Goal: Obtain resource: Download file/media

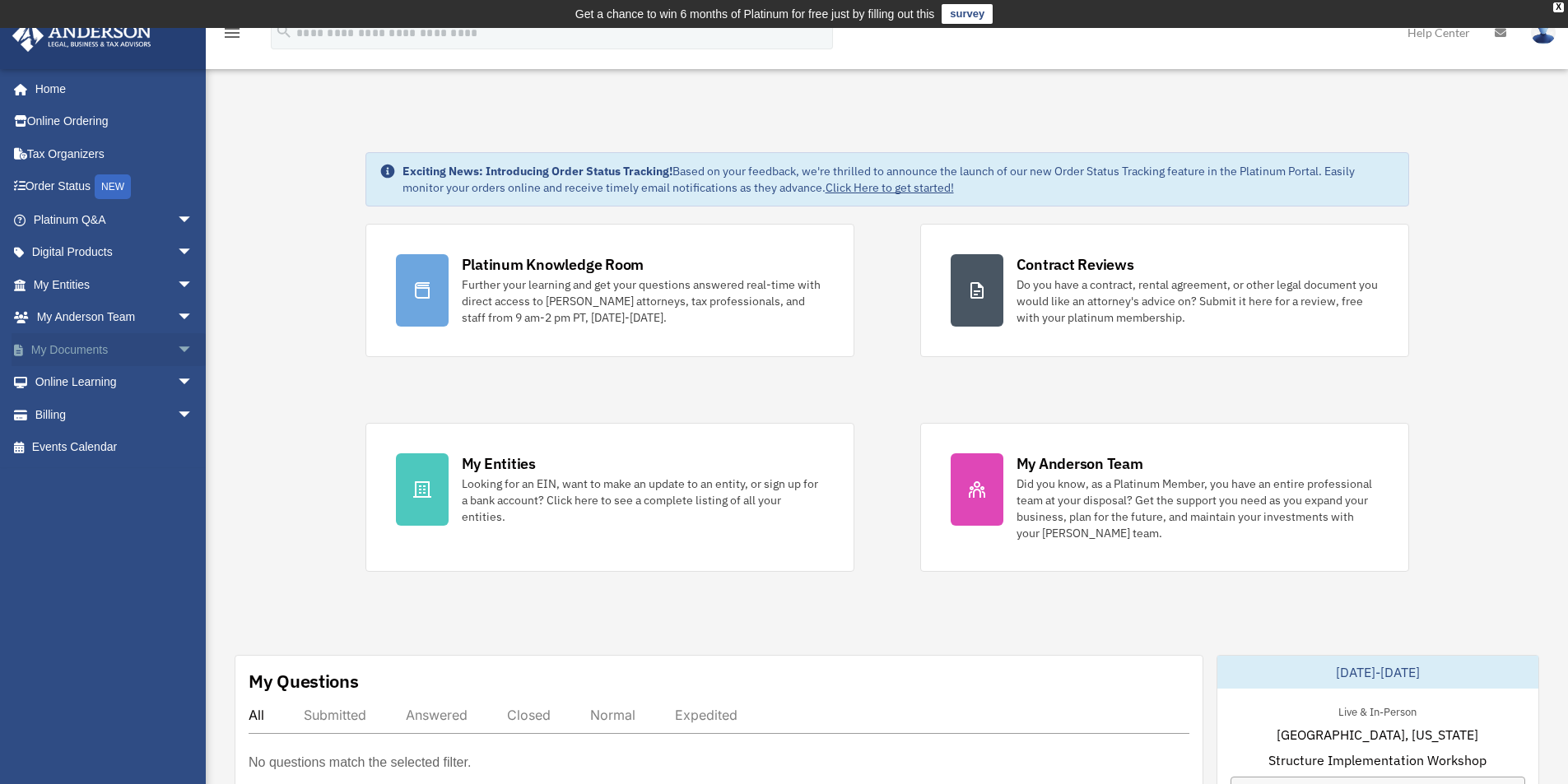
click at [69, 347] on link "My Documents arrow_drop_down" at bounding box center [114, 349] width 207 height 33
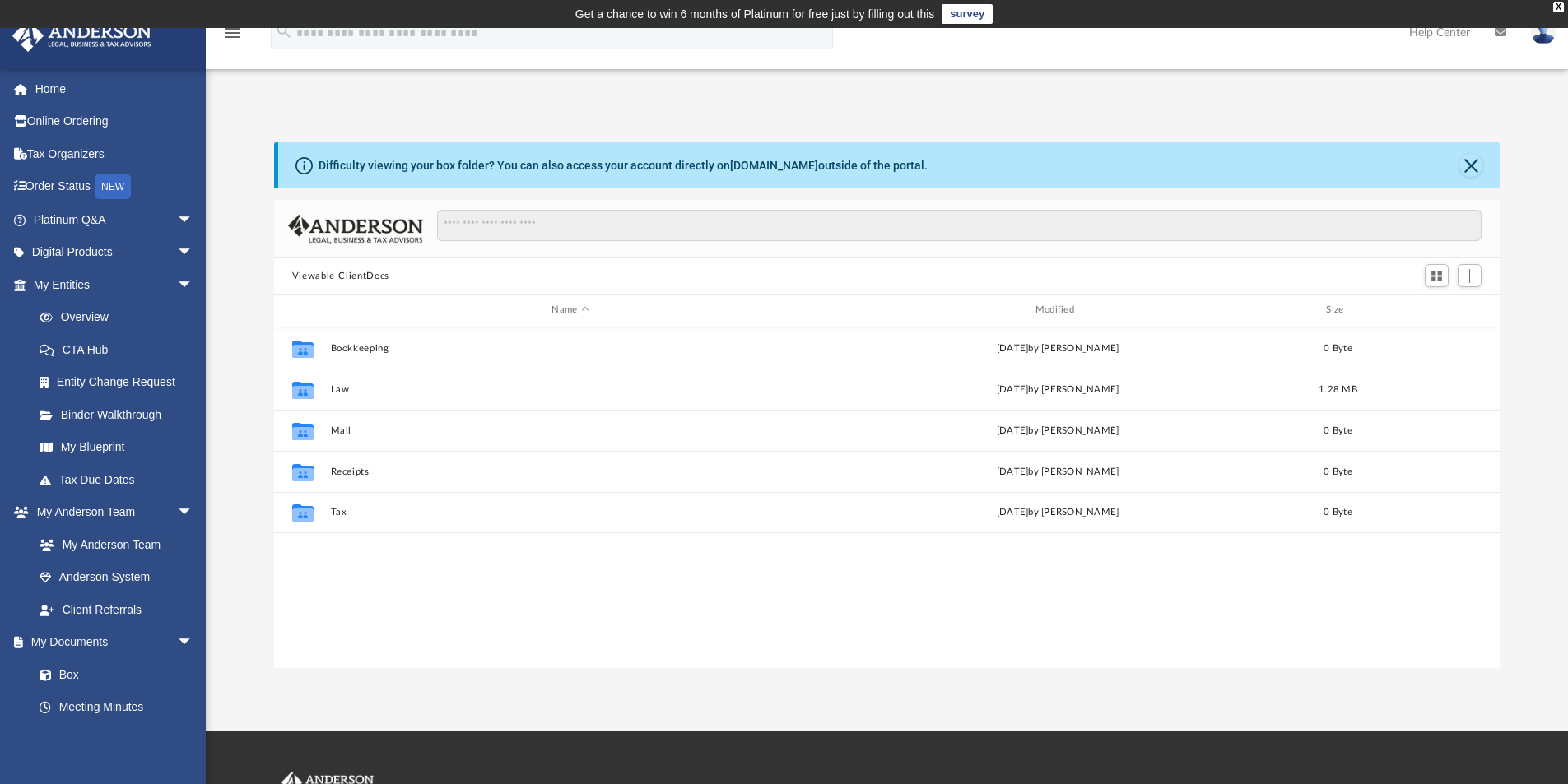
scroll to position [362, 1213]
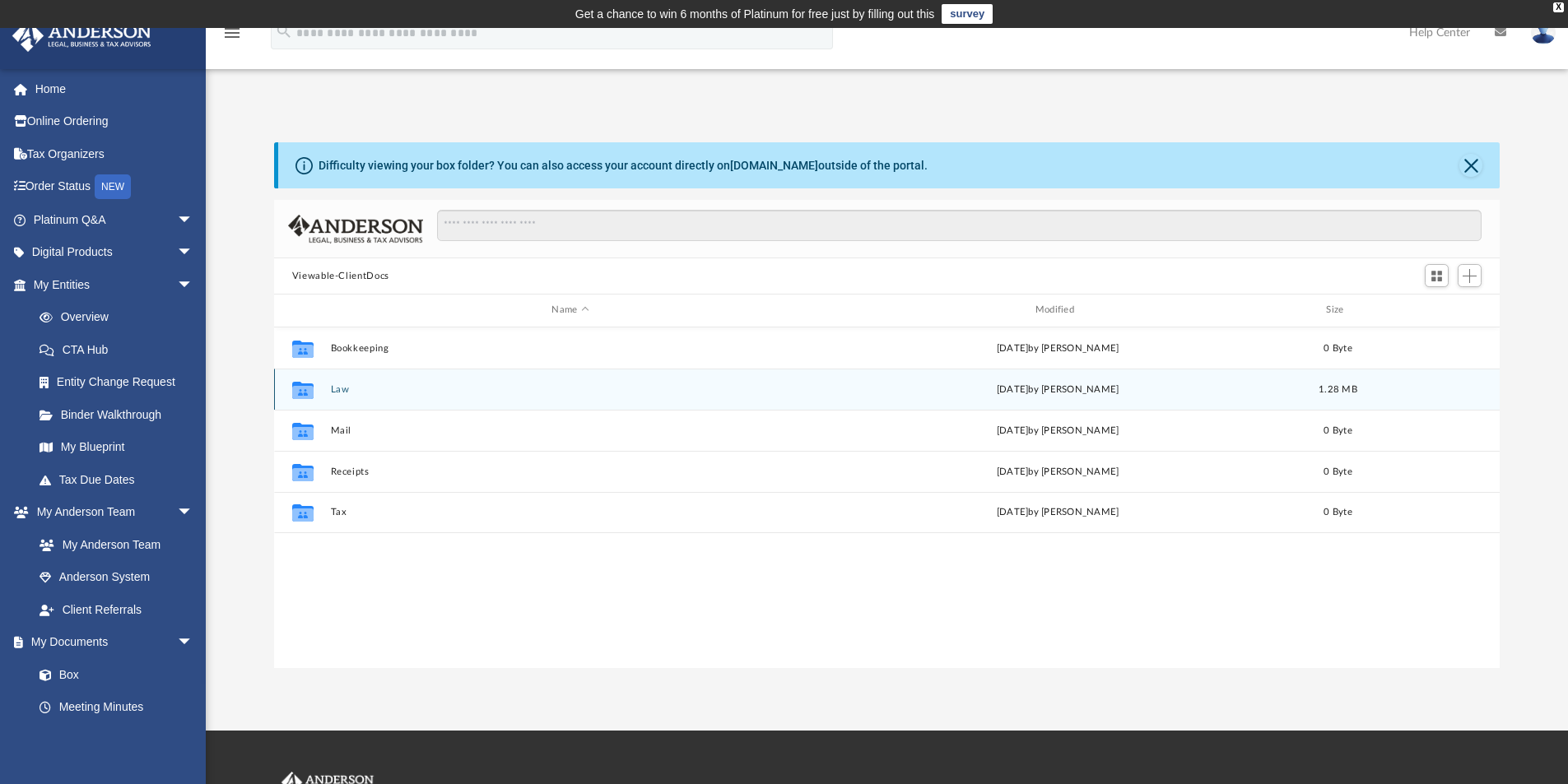
click at [337, 392] on button "Law" at bounding box center [570, 389] width 480 height 10
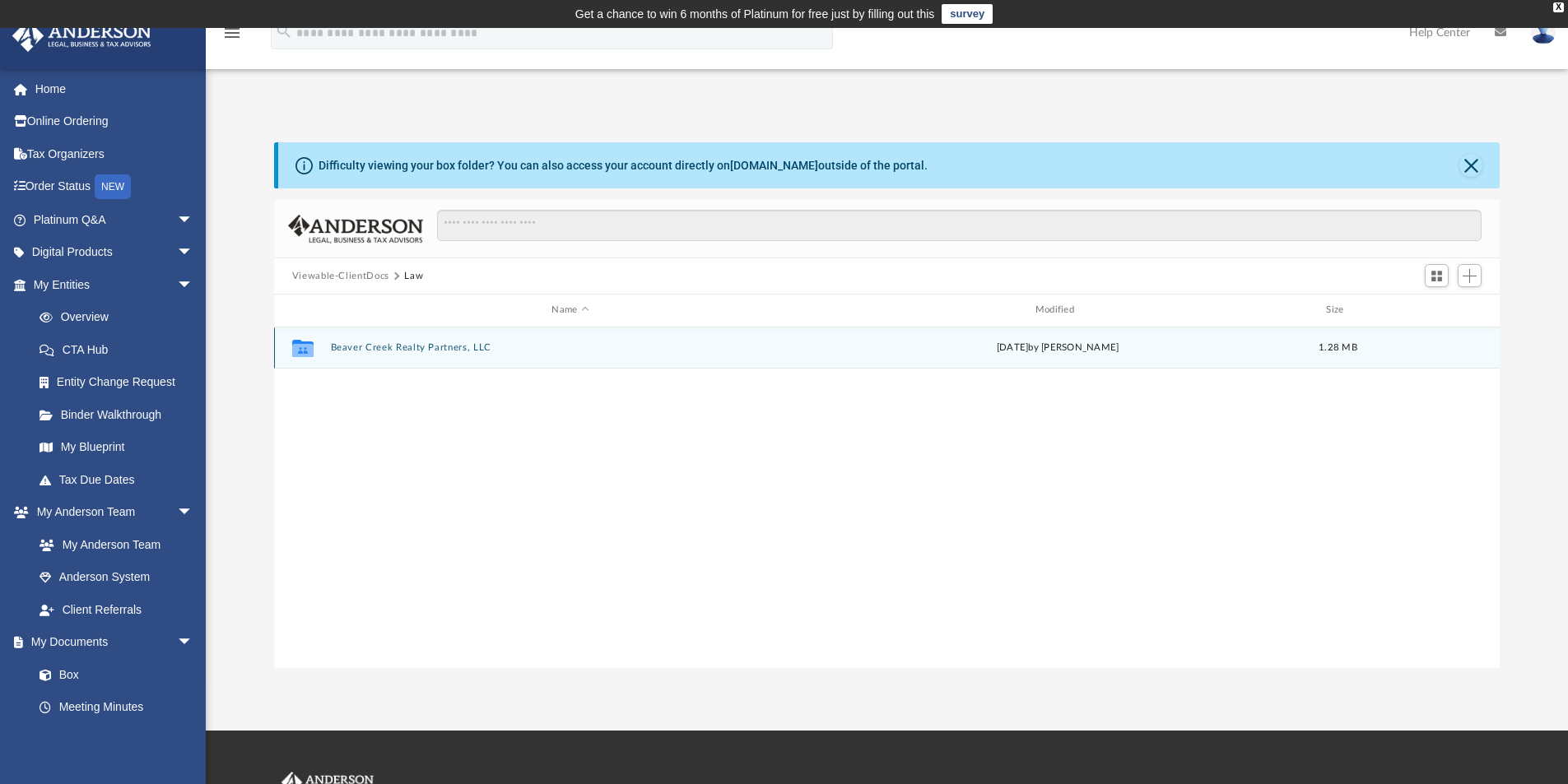
click at [353, 345] on button "Beaver Creek Realty Partners, LLC" at bounding box center [570, 348] width 480 height 10
click at [353, 345] on button "Initial Docs" at bounding box center [570, 348] width 480 height 10
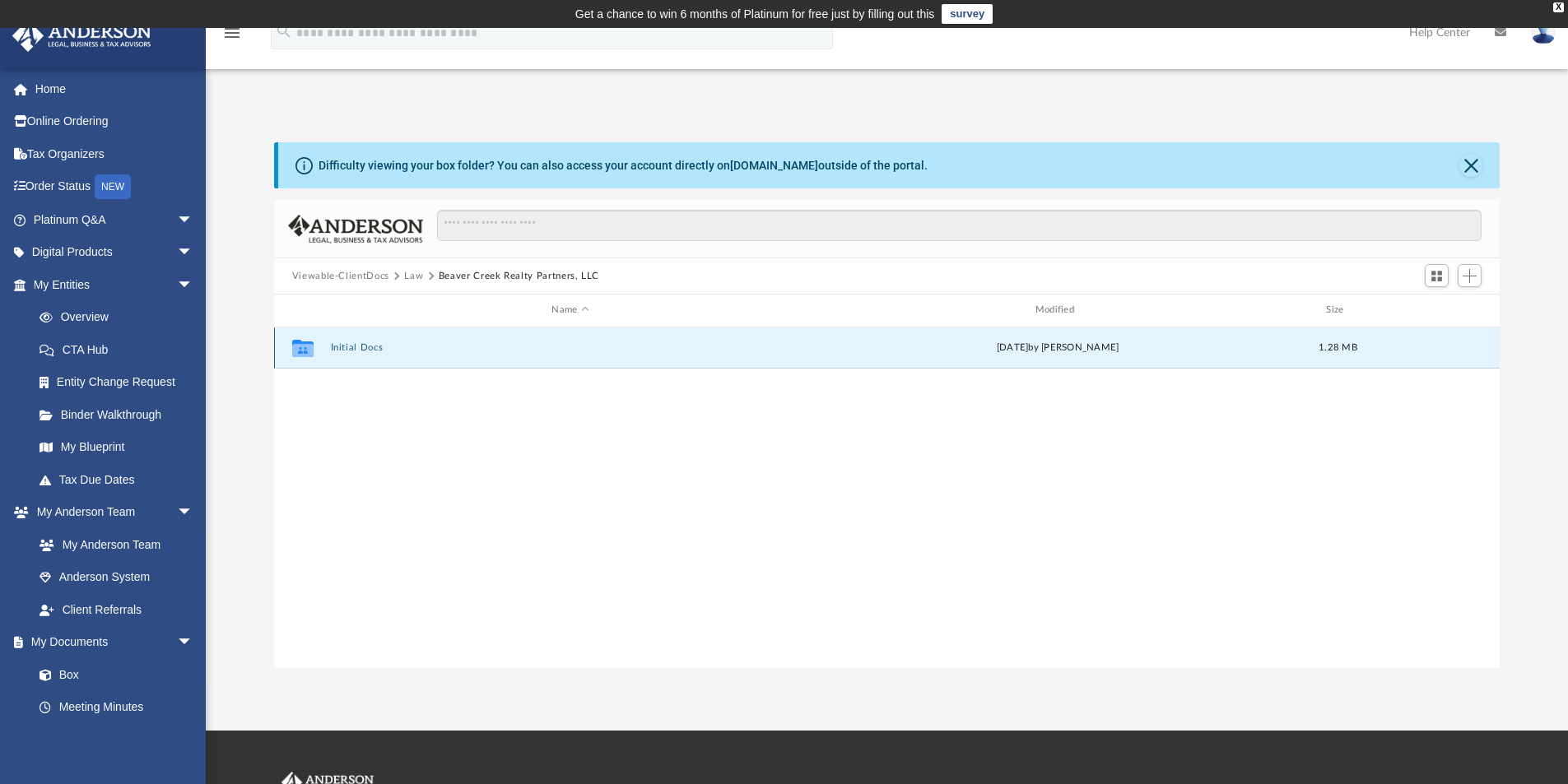
click at [353, 345] on button "Initial Docs" at bounding box center [570, 348] width 480 height 10
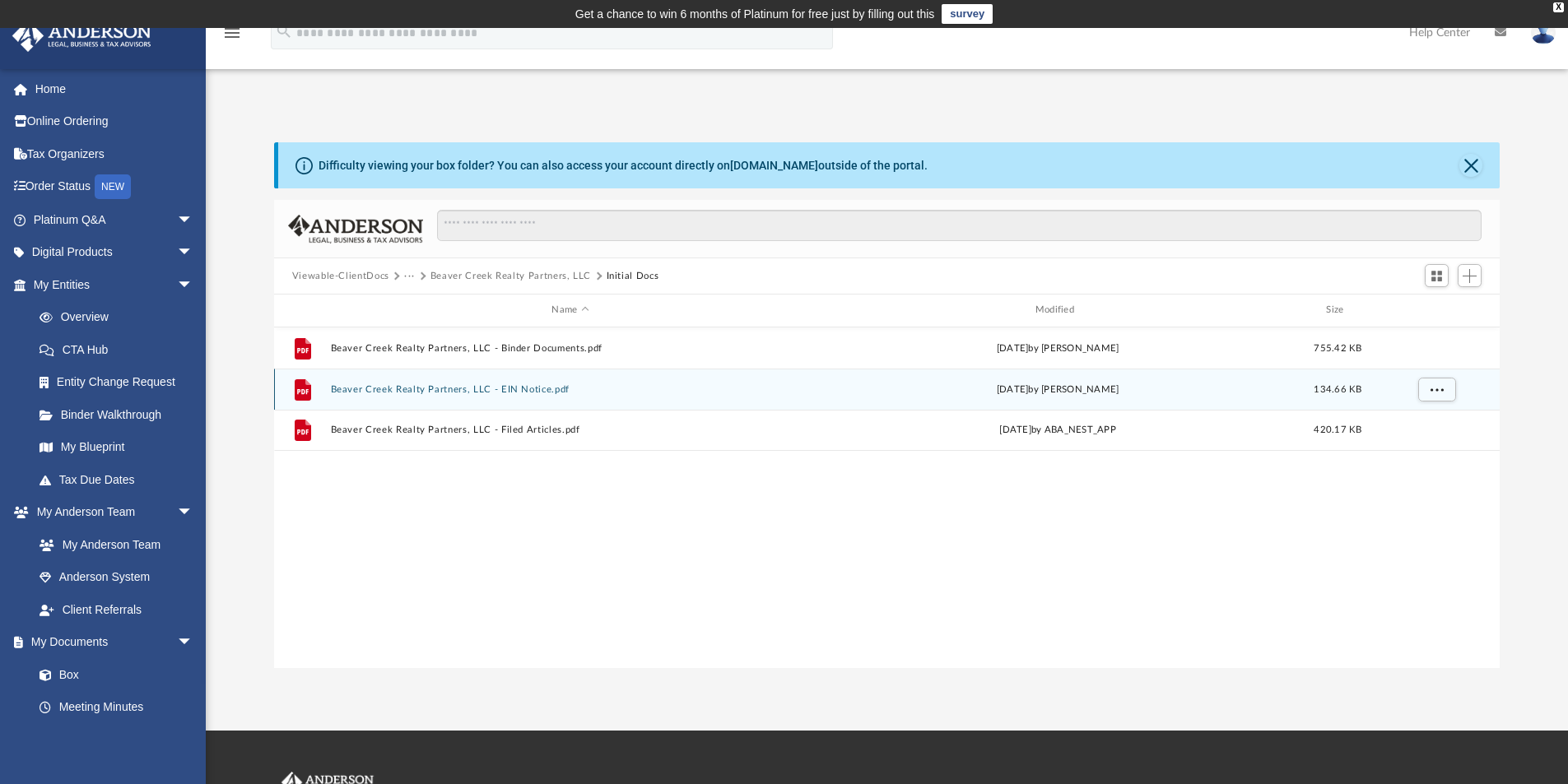
click at [363, 387] on button "Beaver Creek Realty Partners, LLC - EIN Notice.pdf" at bounding box center [570, 389] width 480 height 10
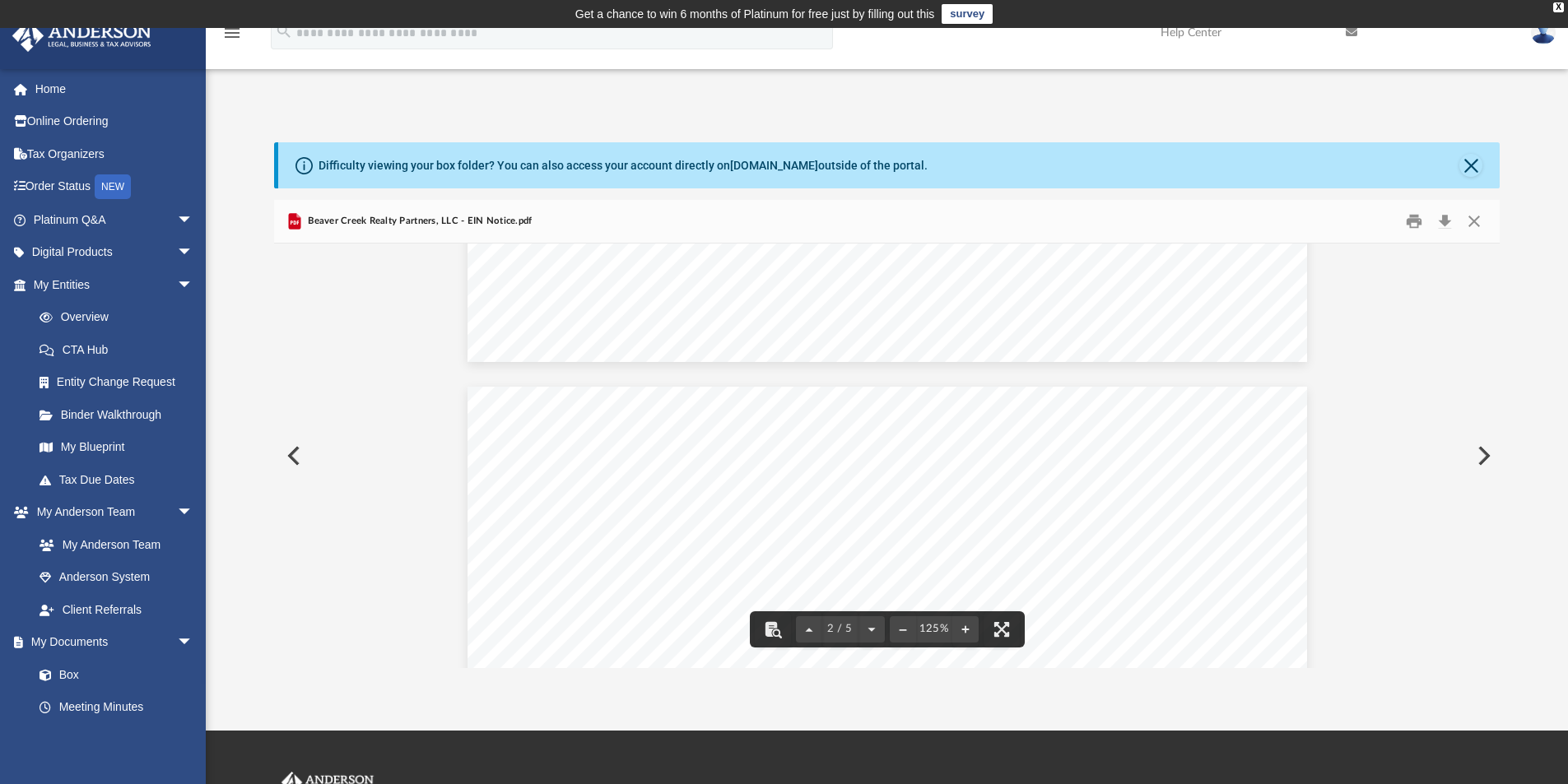
scroll to position [988, 0]
click at [1420, 219] on button "Print" at bounding box center [1414, 222] width 33 height 26
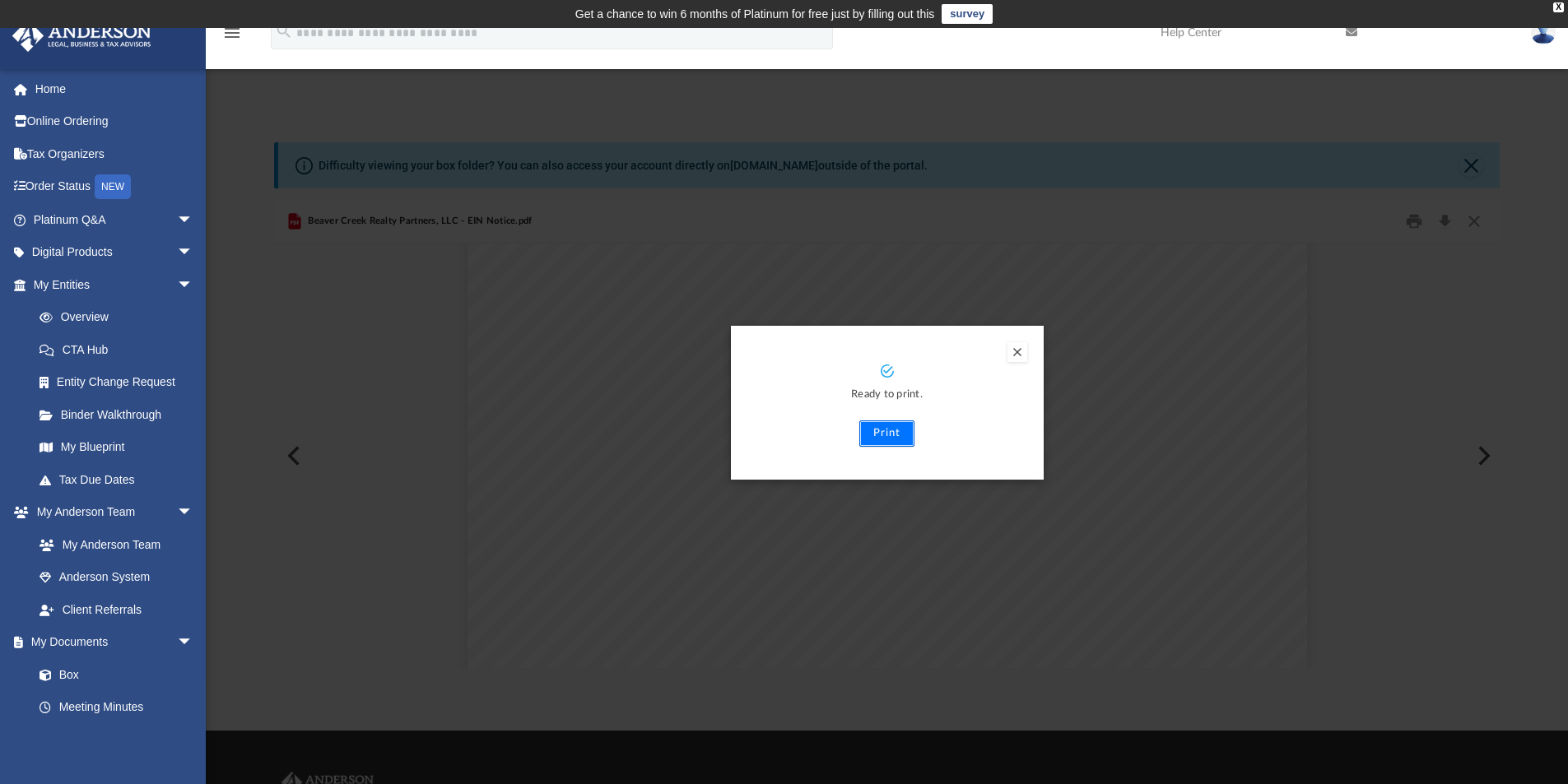
click at [893, 435] on button "Print" at bounding box center [887, 434] width 55 height 27
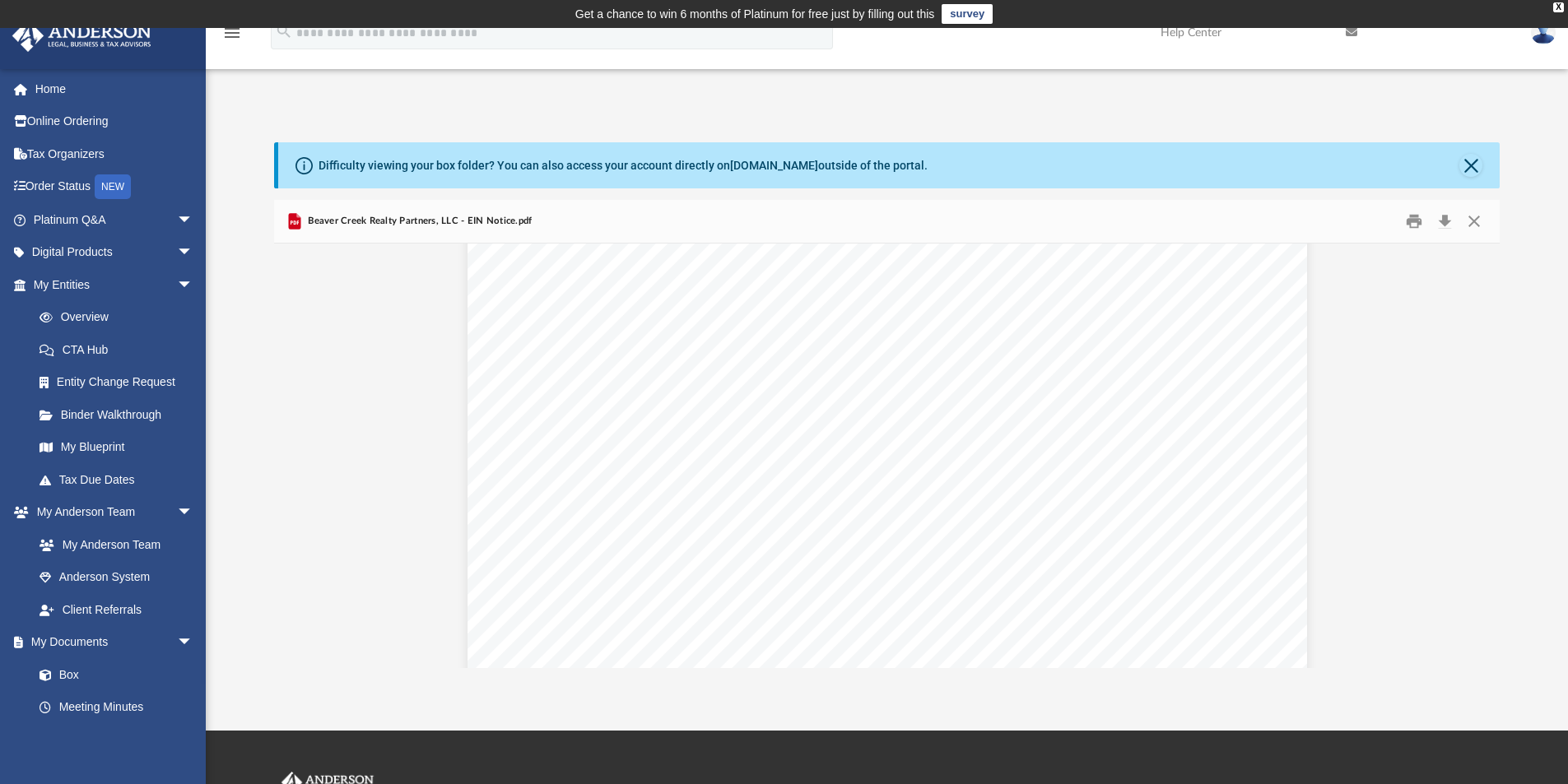
scroll to position [0, 0]
